Goal: Task Accomplishment & Management: Use online tool/utility

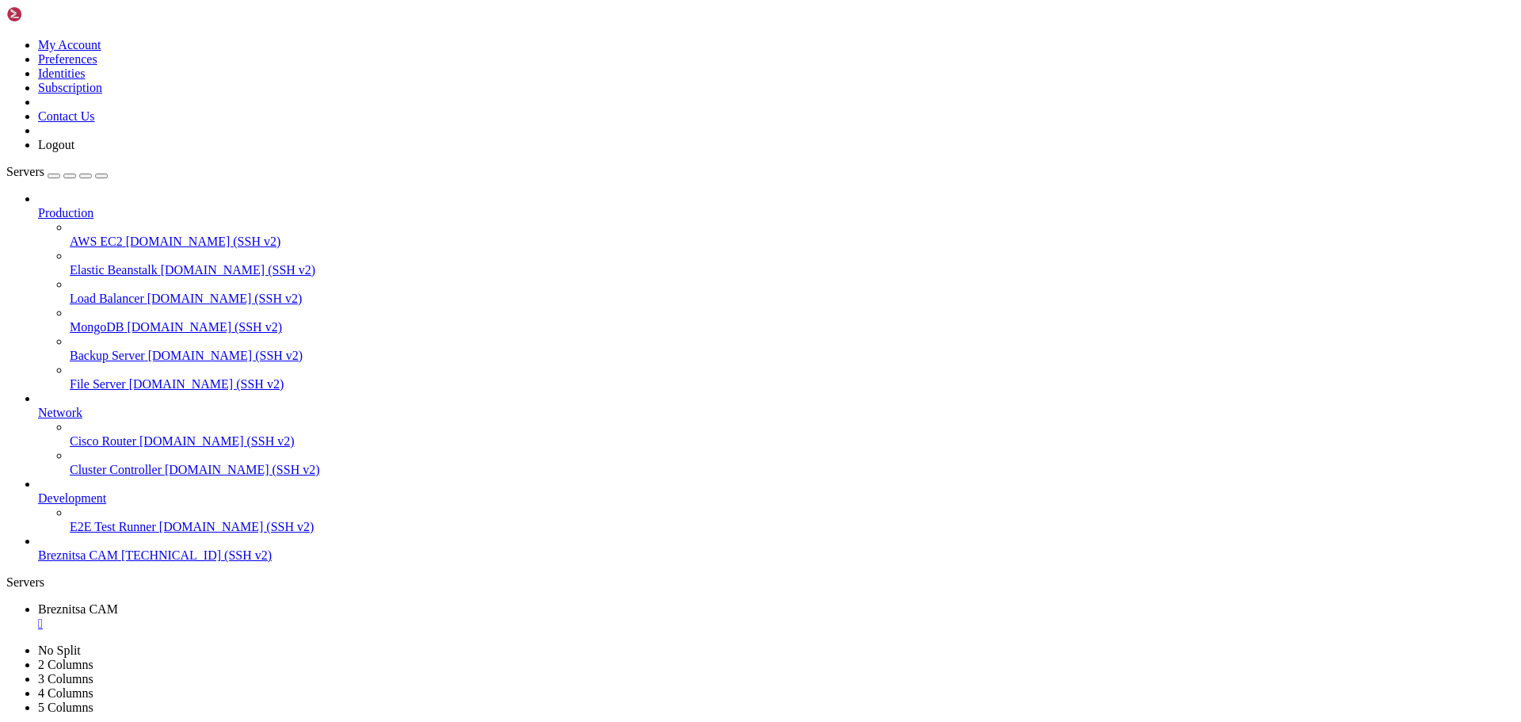
scroll to position [404, 0]
drag, startPoint x: 292, startPoint y: 1436, endPoint x: 271, endPoint y: 1461, distance: 32.1
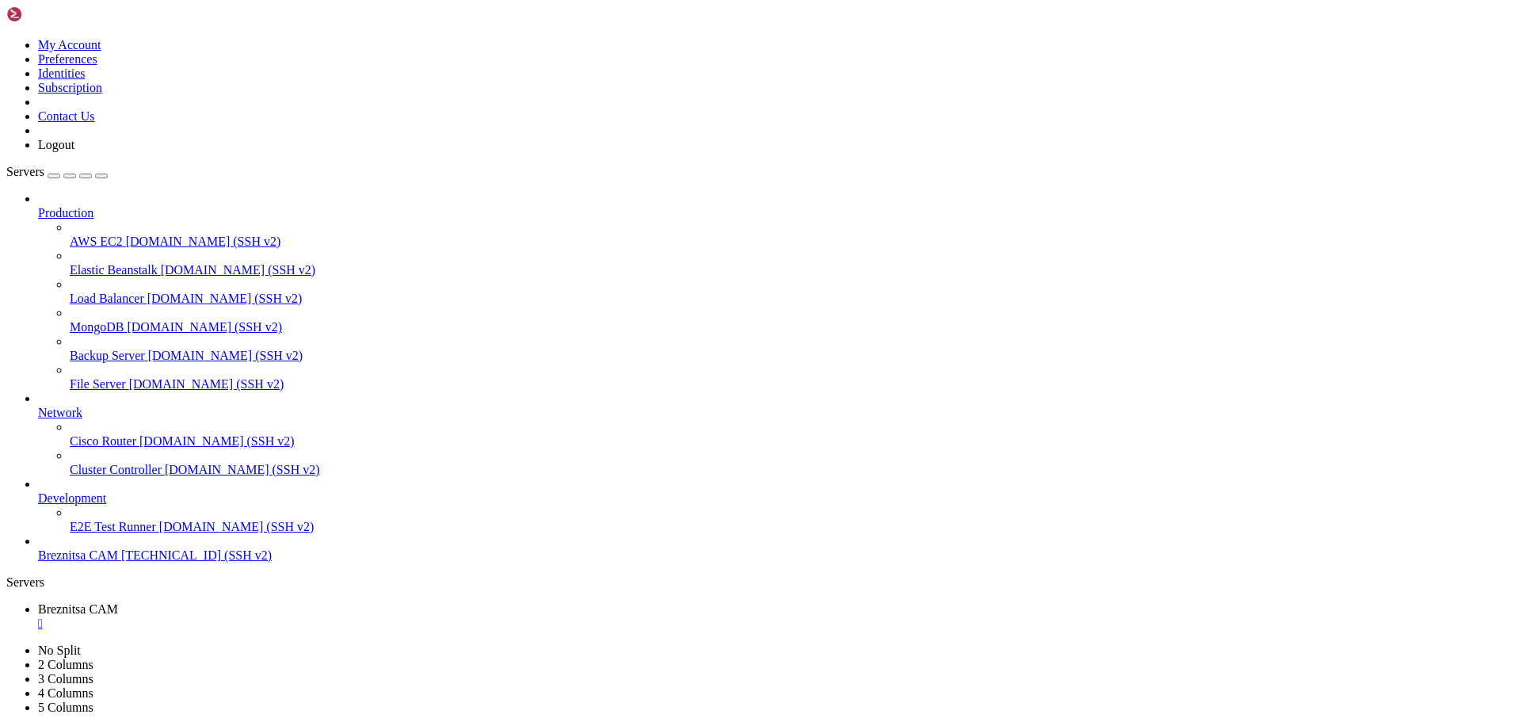
drag, startPoint x: 479, startPoint y: 1456, endPoint x: 359, endPoint y: 1459, distance: 120.5
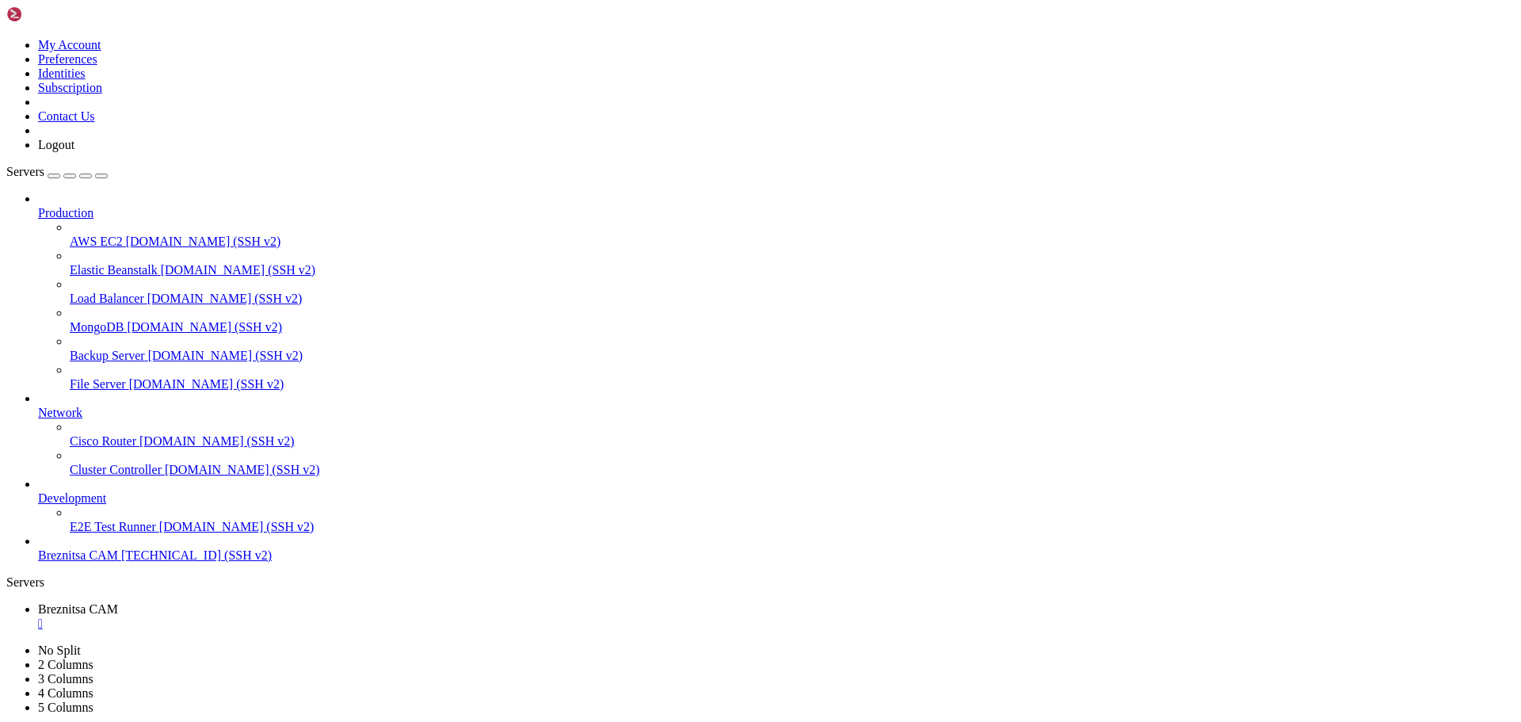
drag, startPoint x: 274, startPoint y: 1483, endPoint x: 256, endPoint y: 1482, distance: 18.3
drag, startPoint x: 310, startPoint y: 1468, endPoint x: 214, endPoint y: 1456, distance: 96.6
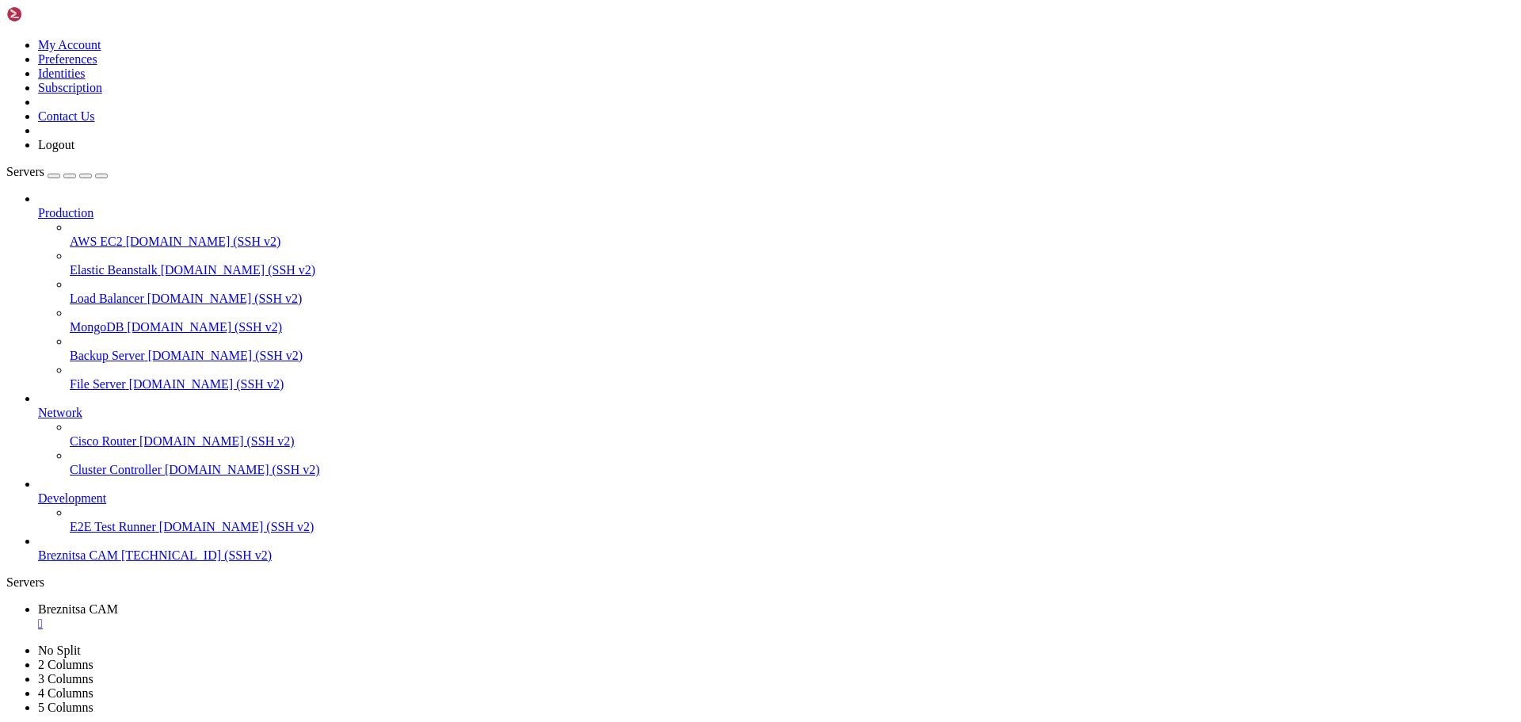
drag, startPoint x: 10, startPoint y: 1367, endPoint x: 181, endPoint y: 1439, distance: 185.0
drag, startPoint x: 13, startPoint y: 1366, endPoint x: 220, endPoint y: 1446, distance: 222.5
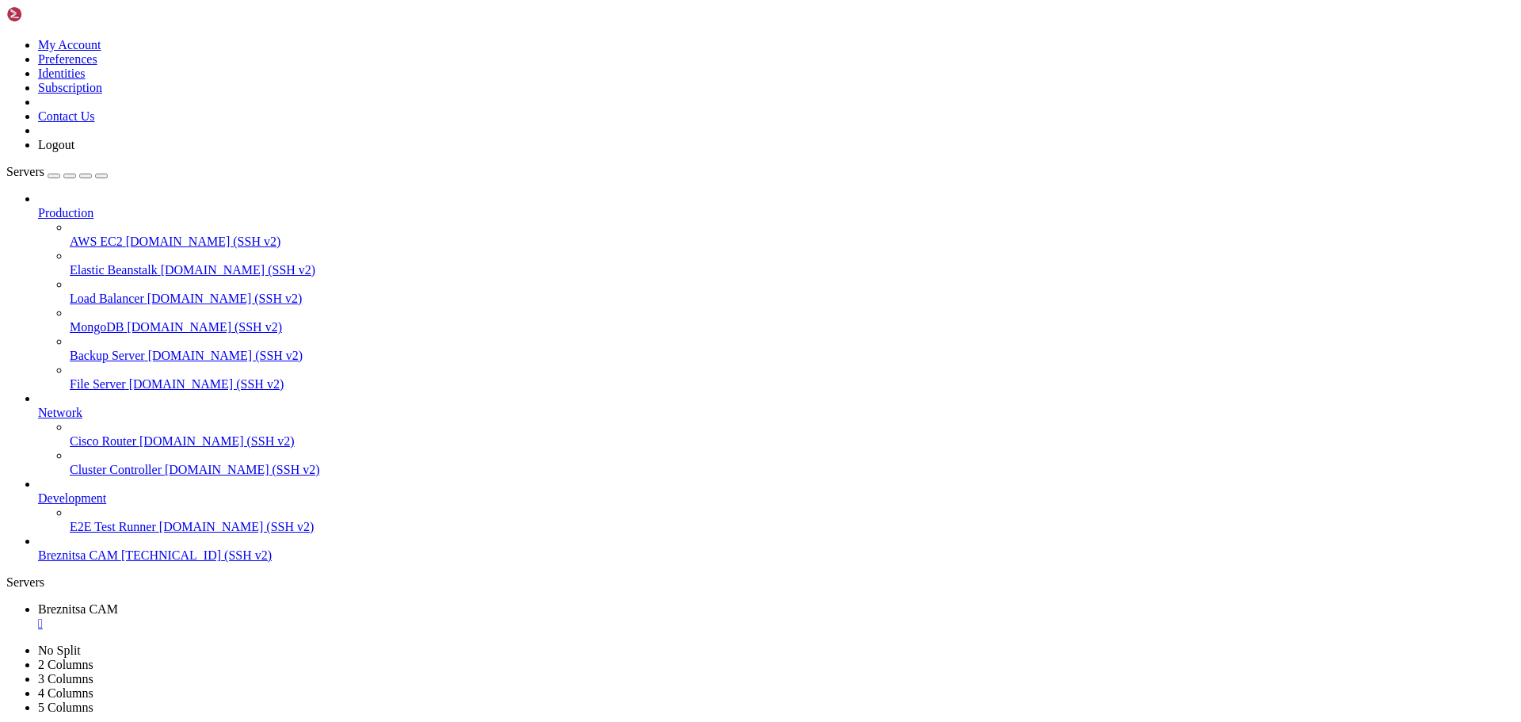
drag, startPoint x: 456, startPoint y: 1485, endPoint x: 346, endPoint y: 1482, distance: 110.2
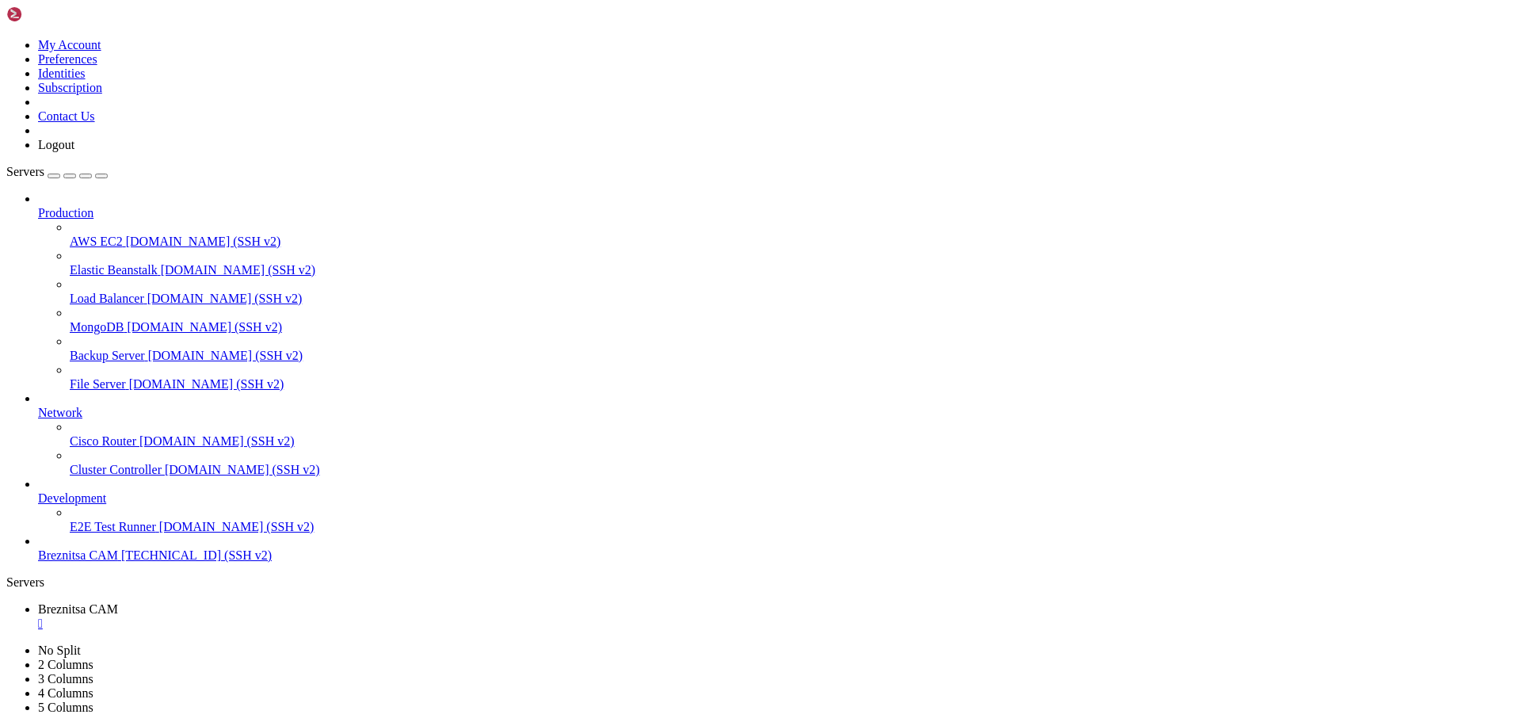
drag, startPoint x: 13, startPoint y: 1371, endPoint x: 392, endPoint y: 1454, distance: 387.8
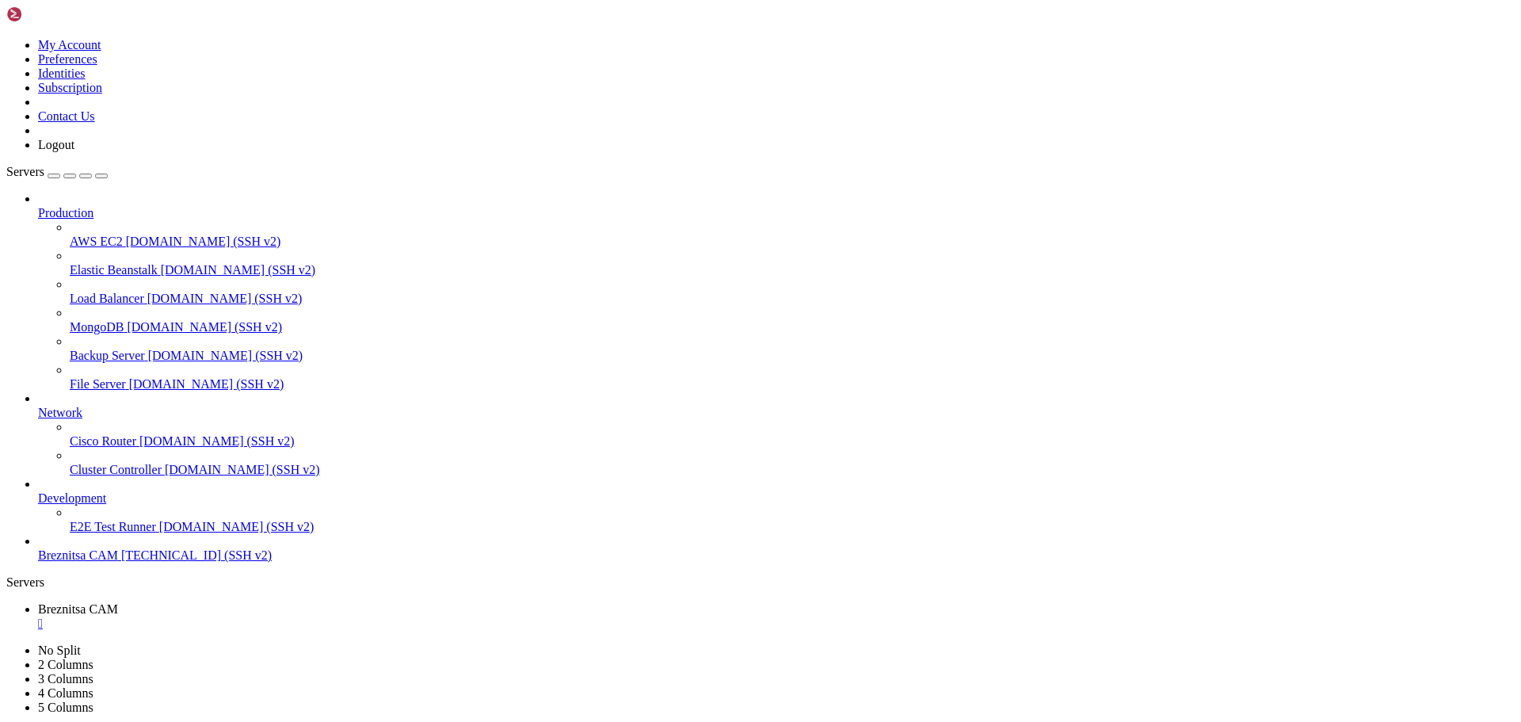
scroll to position [1185, 0]
drag, startPoint x: 297, startPoint y: 1471, endPoint x: 280, endPoint y: 1471, distance: 16.6
drag, startPoint x: 12, startPoint y: 1417, endPoint x: 483, endPoint y: 1458, distance: 472.4
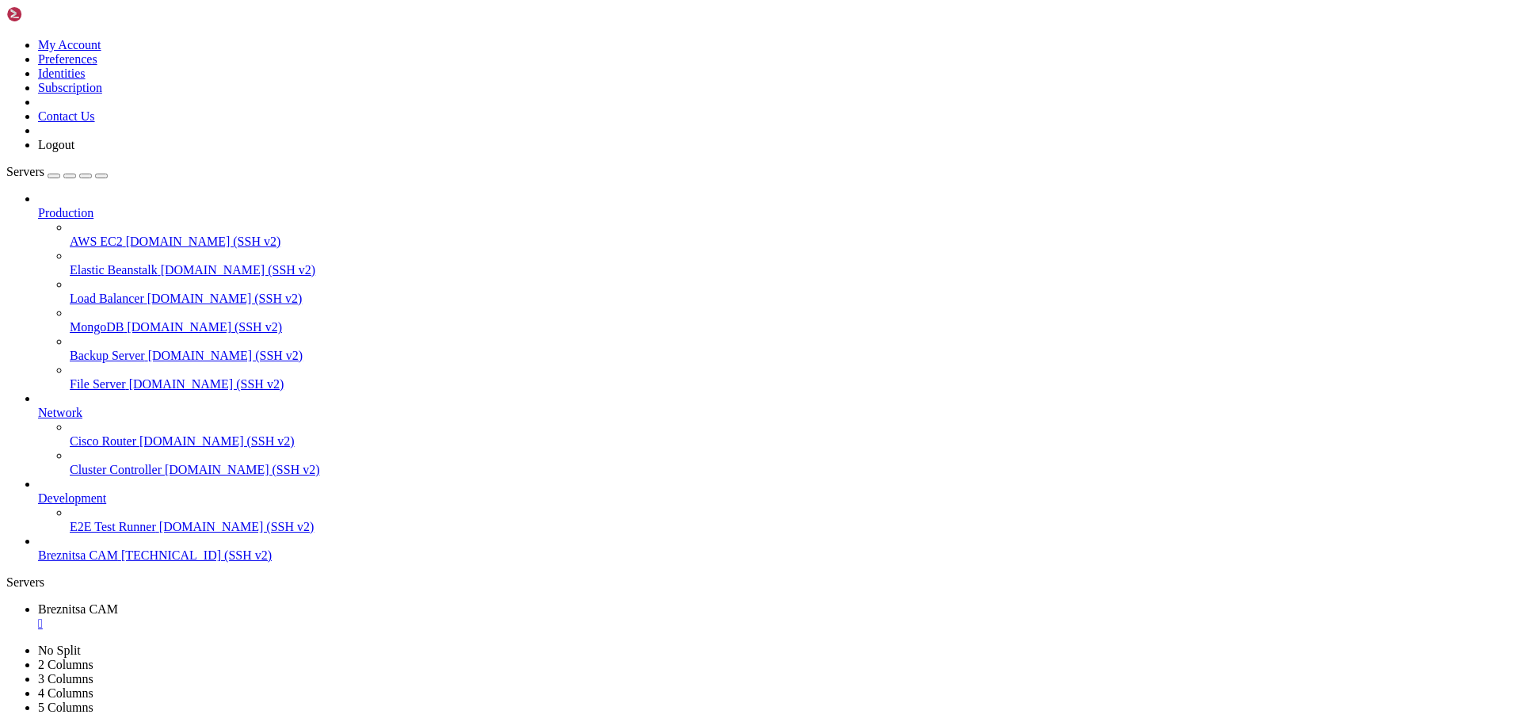
scroll to position [1199, 0]
drag, startPoint x: 388, startPoint y: 1464, endPoint x: 293, endPoint y: 1481, distance: 96.5
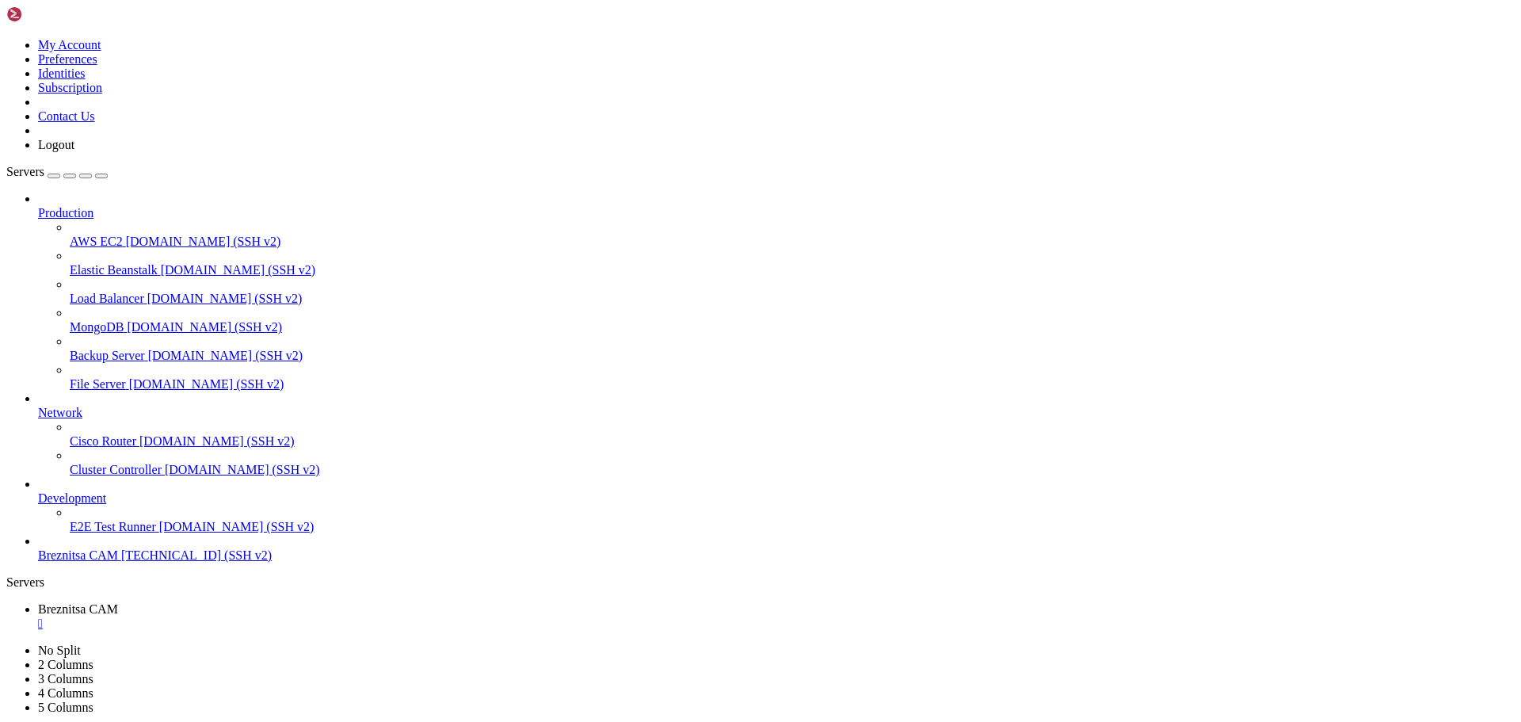
drag, startPoint x: 13, startPoint y: 1419, endPoint x: 333, endPoint y: 1446, distance: 320.4
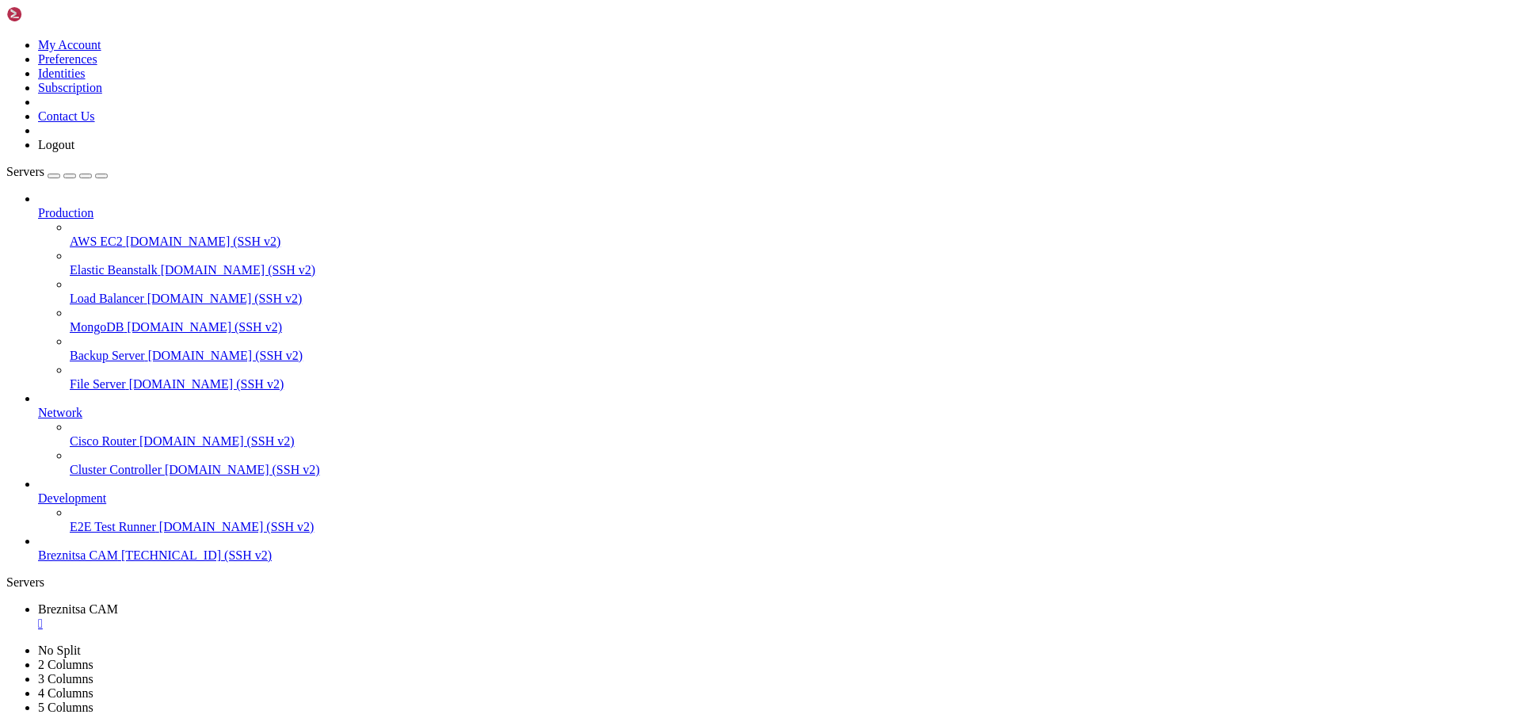
drag, startPoint x: 439, startPoint y: 1469, endPoint x: 314, endPoint y: 1475, distance: 125.3
